Goal: Task Accomplishment & Management: Use online tool/utility

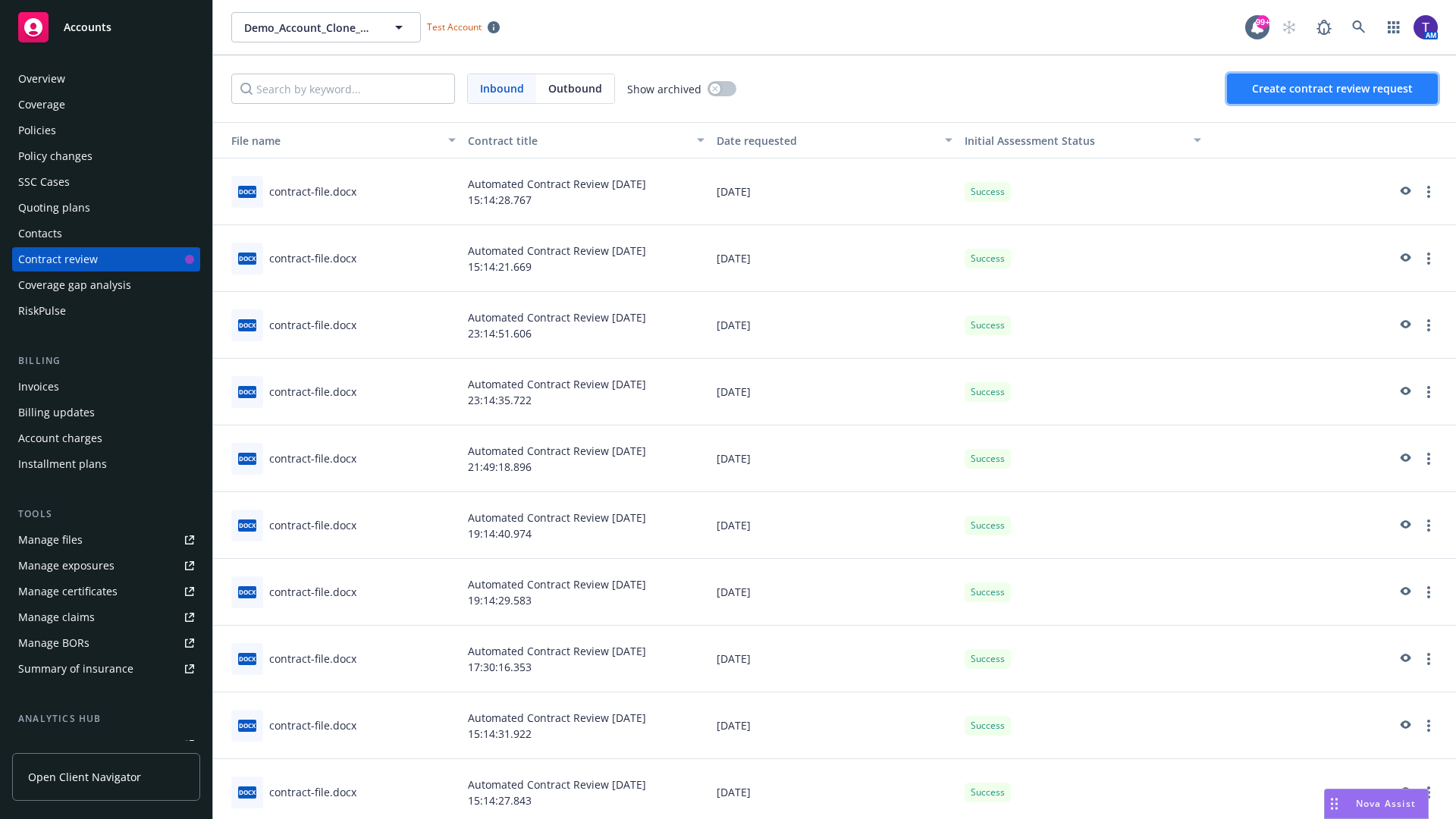
click at [1333, 88] on span "Create contract review request" at bounding box center [1332, 88] width 161 height 15
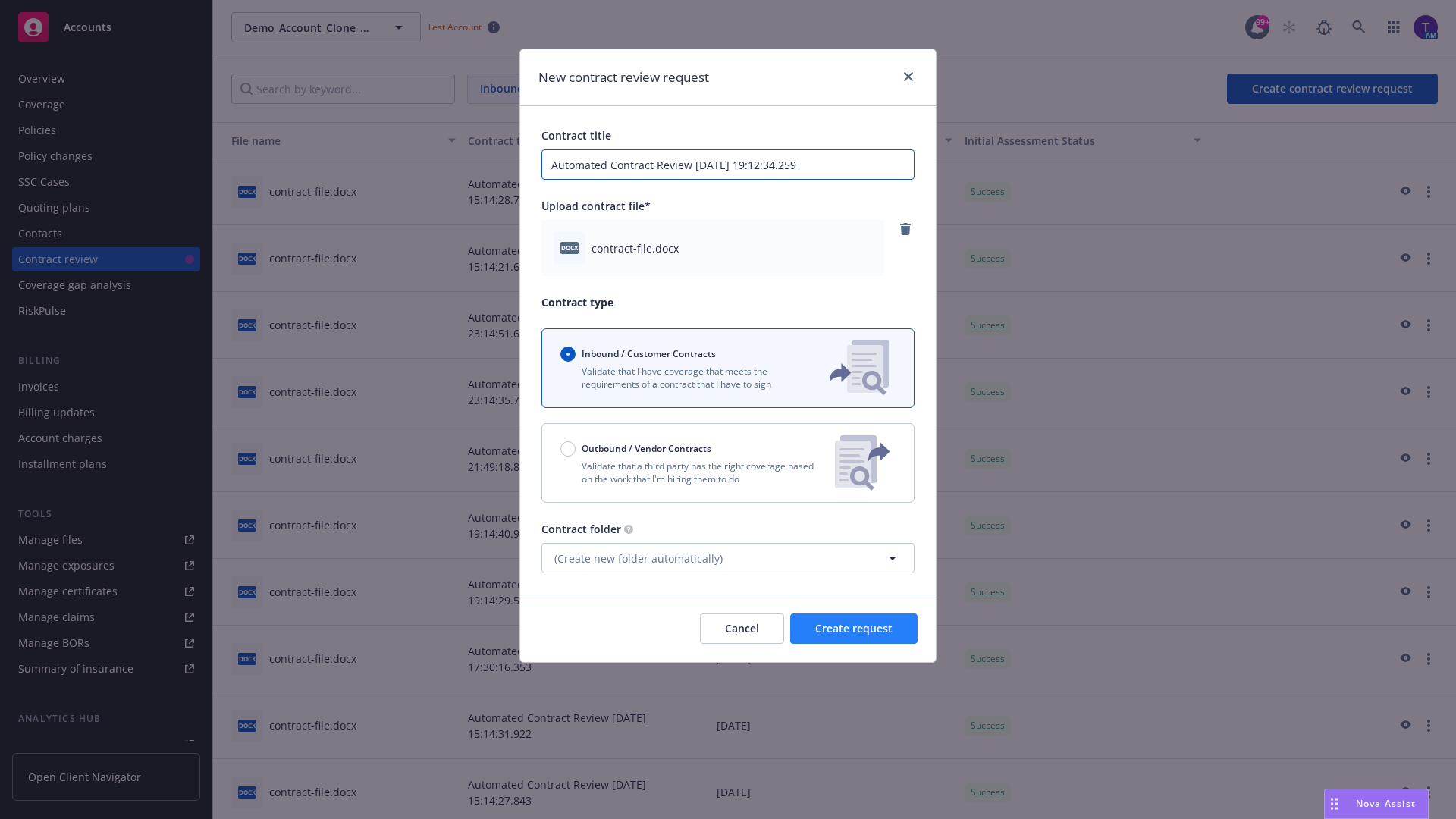
type input "Automated Contract Review [DATE] 19:12:34.259"
click at [854, 629] on span "Create request" at bounding box center [854, 628] width 78 height 15
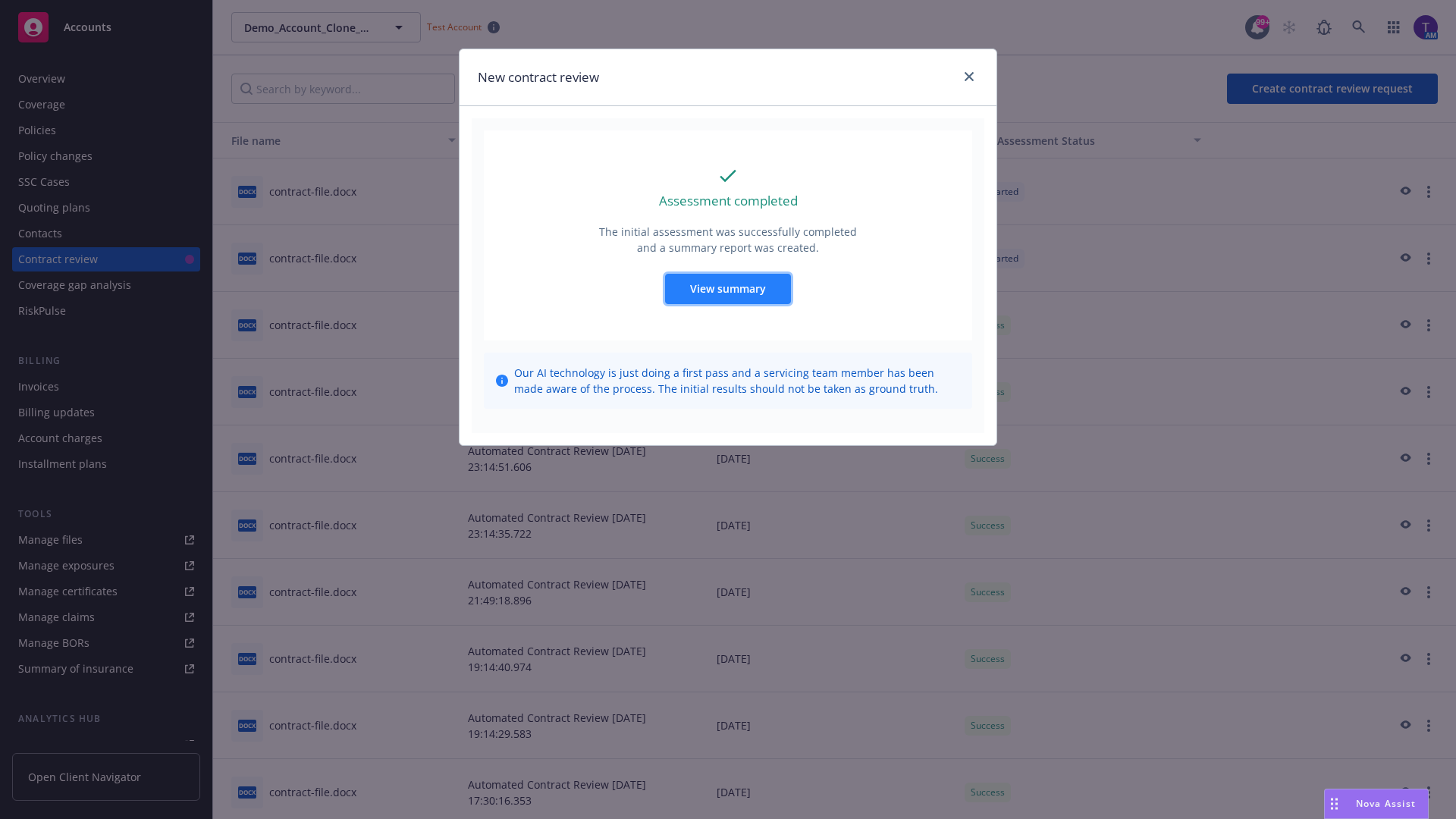
click at [727, 288] on span "View summary" at bounding box center [728, 289] width 76 height 15
